Goal: Information Seeking & Learning: Learn about a topic

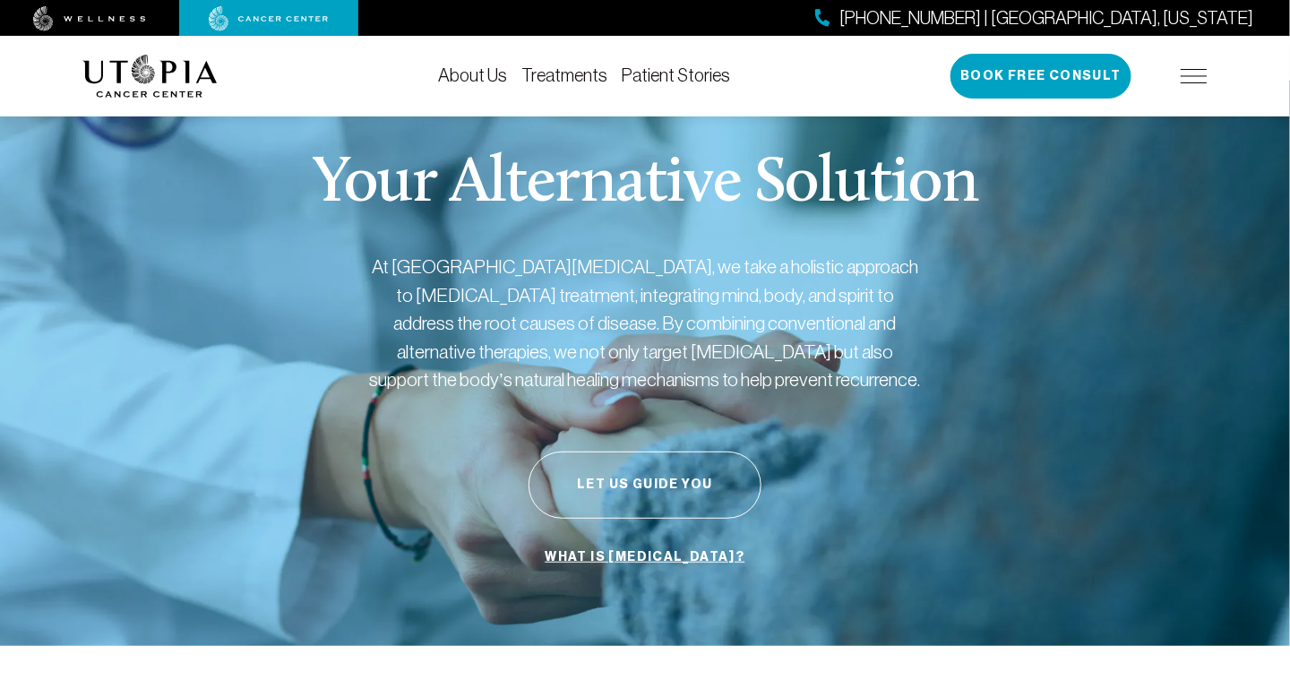
click at [569, 83] on link "Treatments" at bounding box center [564, 75] width 86 height 20
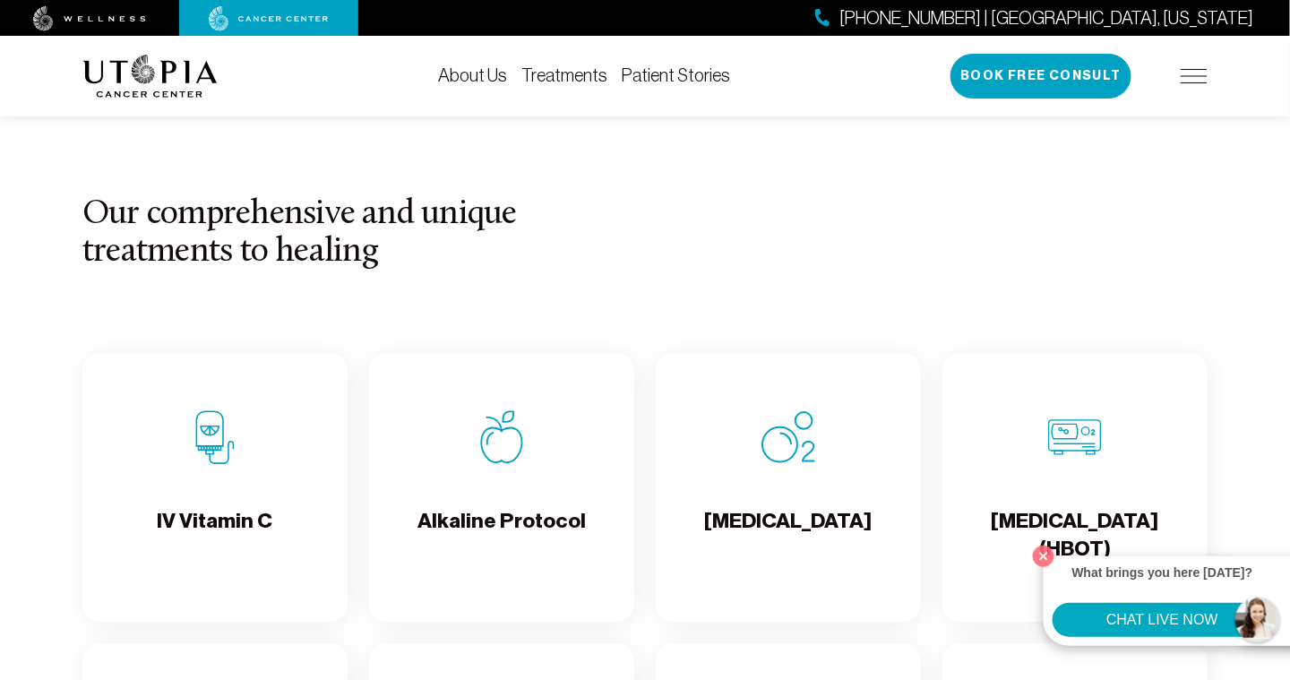
scroll to position [1594, 0]
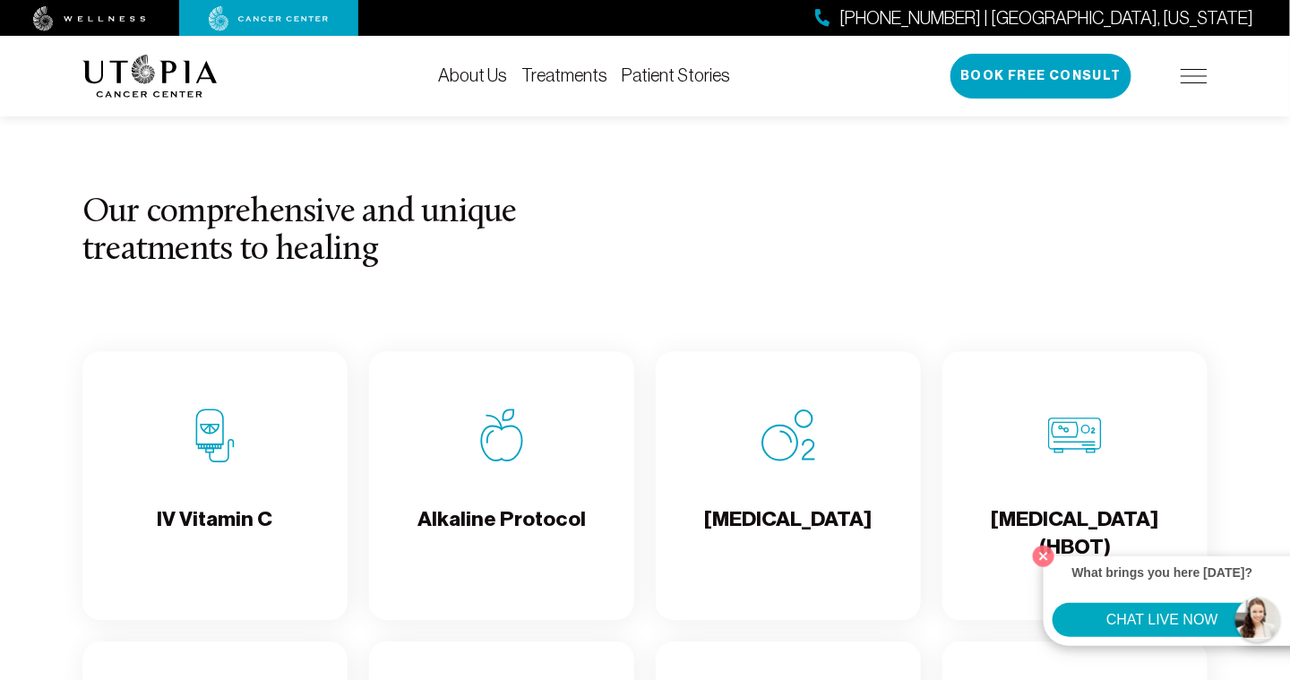
click at [179, 73] on img at bounding box center [149, 76] width 135 height 43
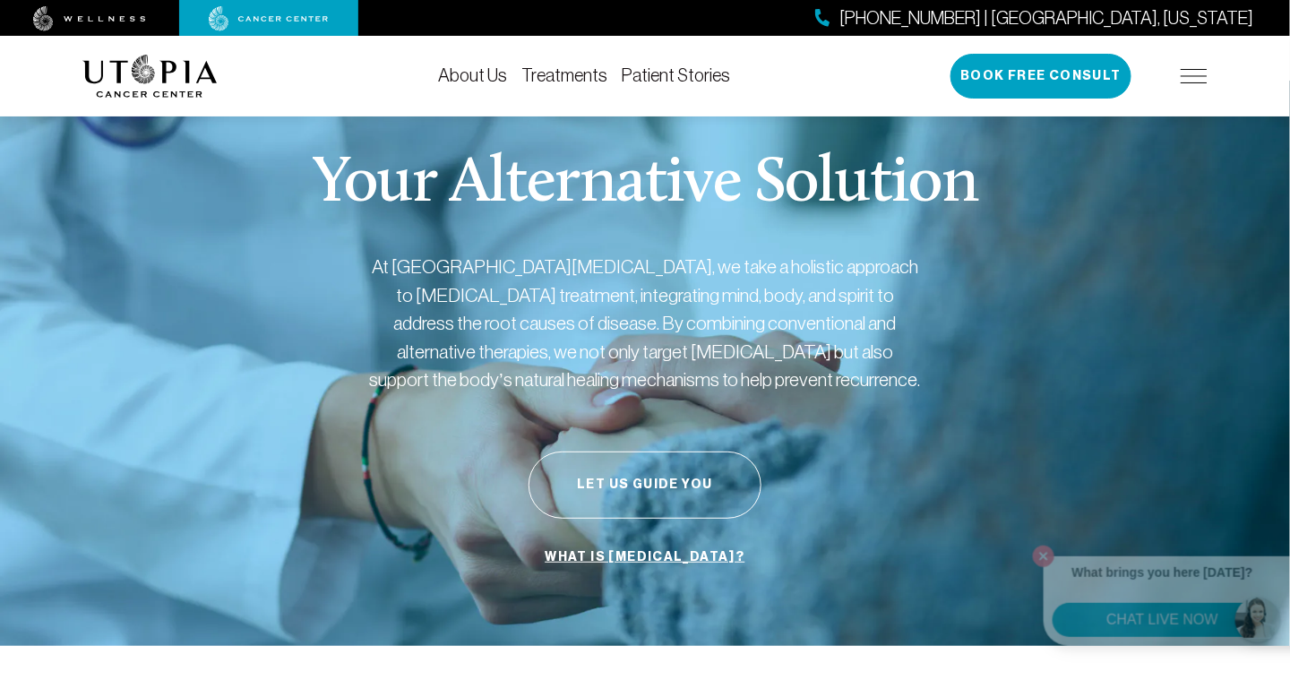
click at [495, 85] on li "About Us" at bounding box center [472, 75] width 69 height 21
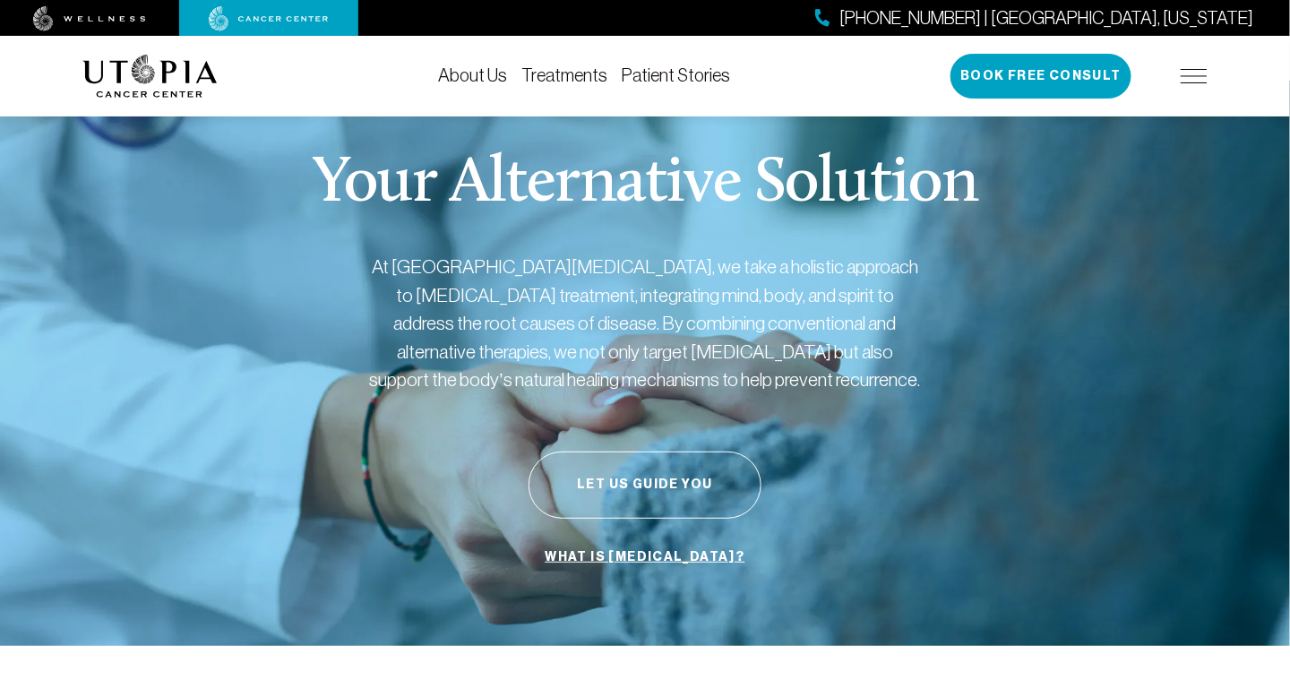
click at [578, 79] on link "Treatments" at bounding box center [564, 75] width 86 height 20
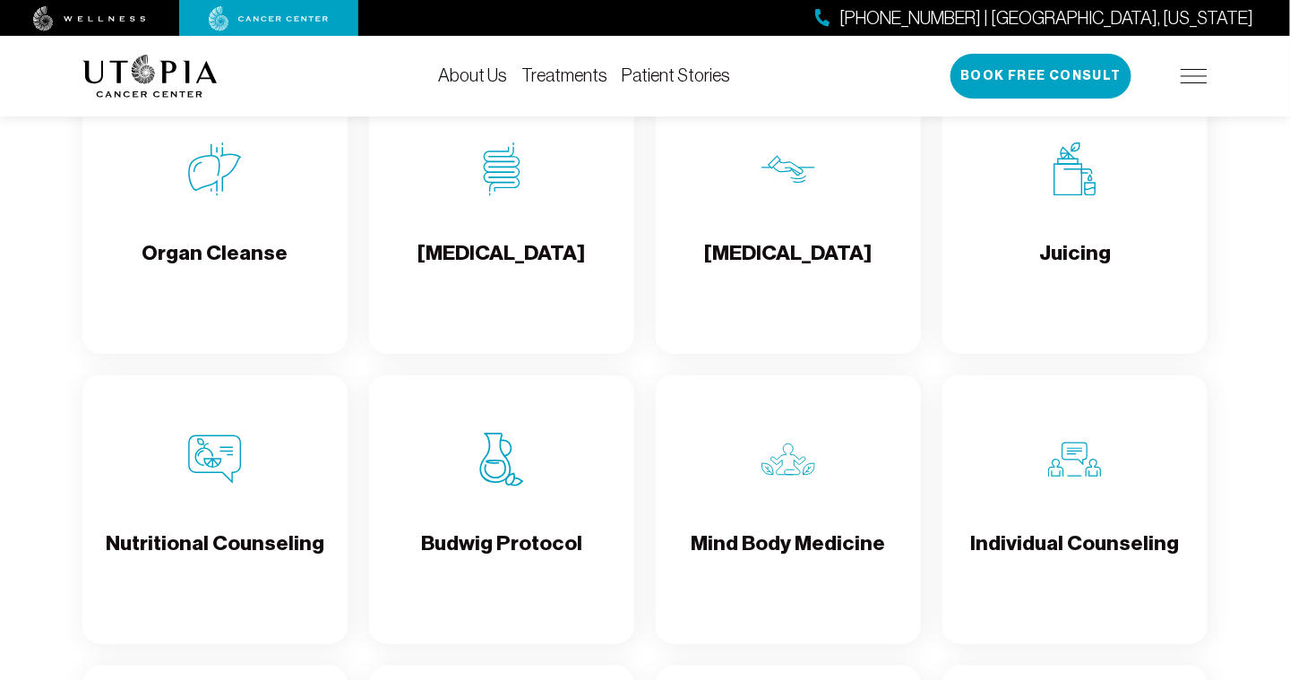
scroll to position [2442, 0]
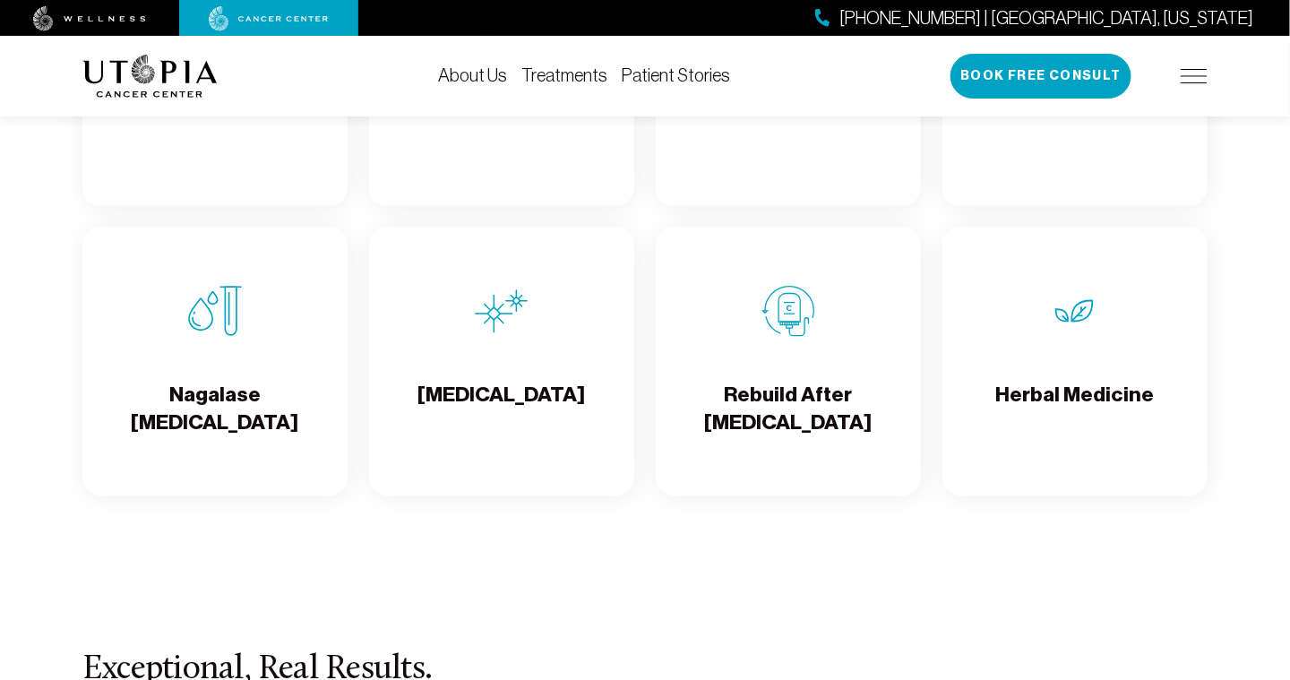
click at [536, 420] on h4 "[MEDICAL_DATA]" at bounding box center [501, 411] width 167 height 58
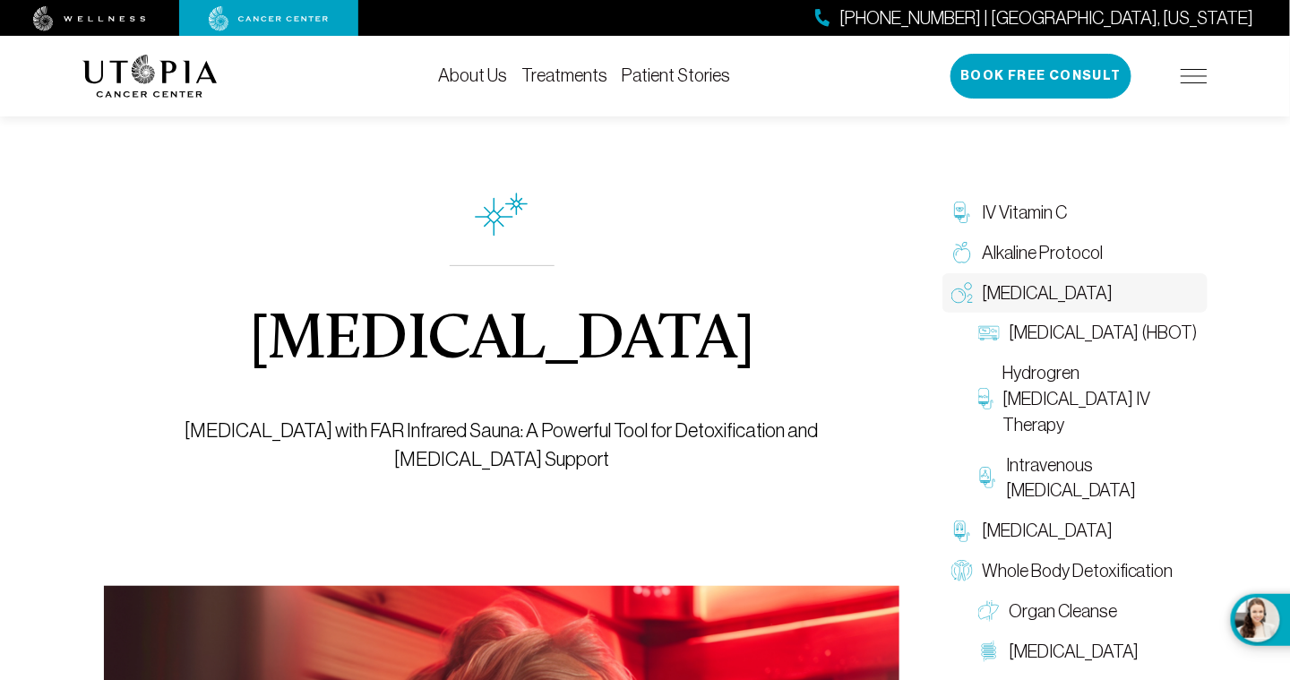
click at [1057, 296] on span "[MEDICAL_DATA]" at bounding box center [1047, 293] width 131 height 26
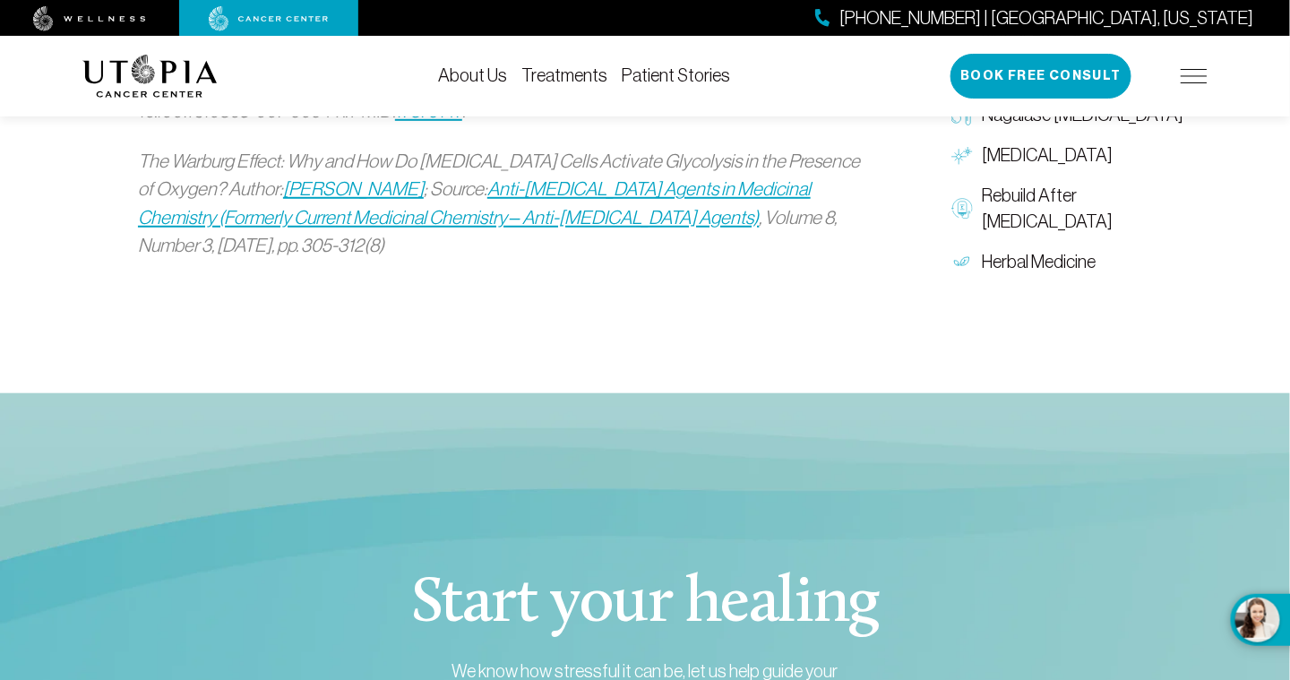
scroll to position [2548, 0]
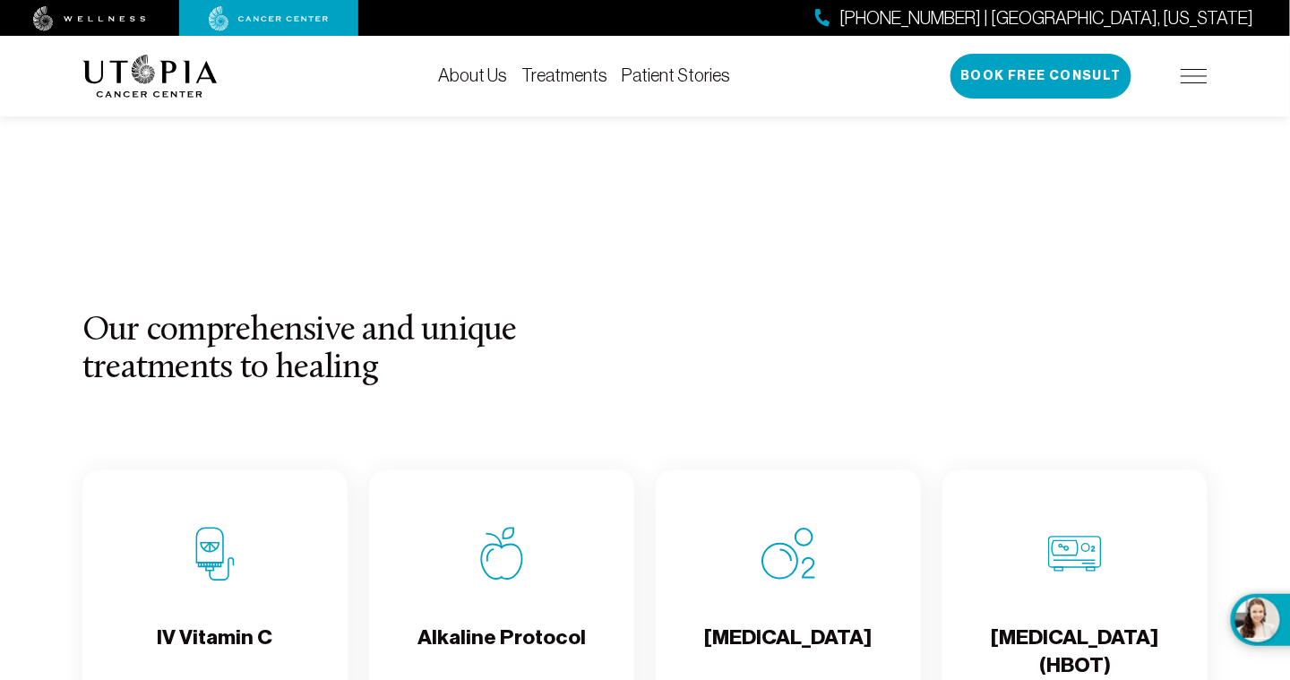
scroll to position [1594, 0]
